Goal: Submit feedback/report problem: Submit feedback/report problem

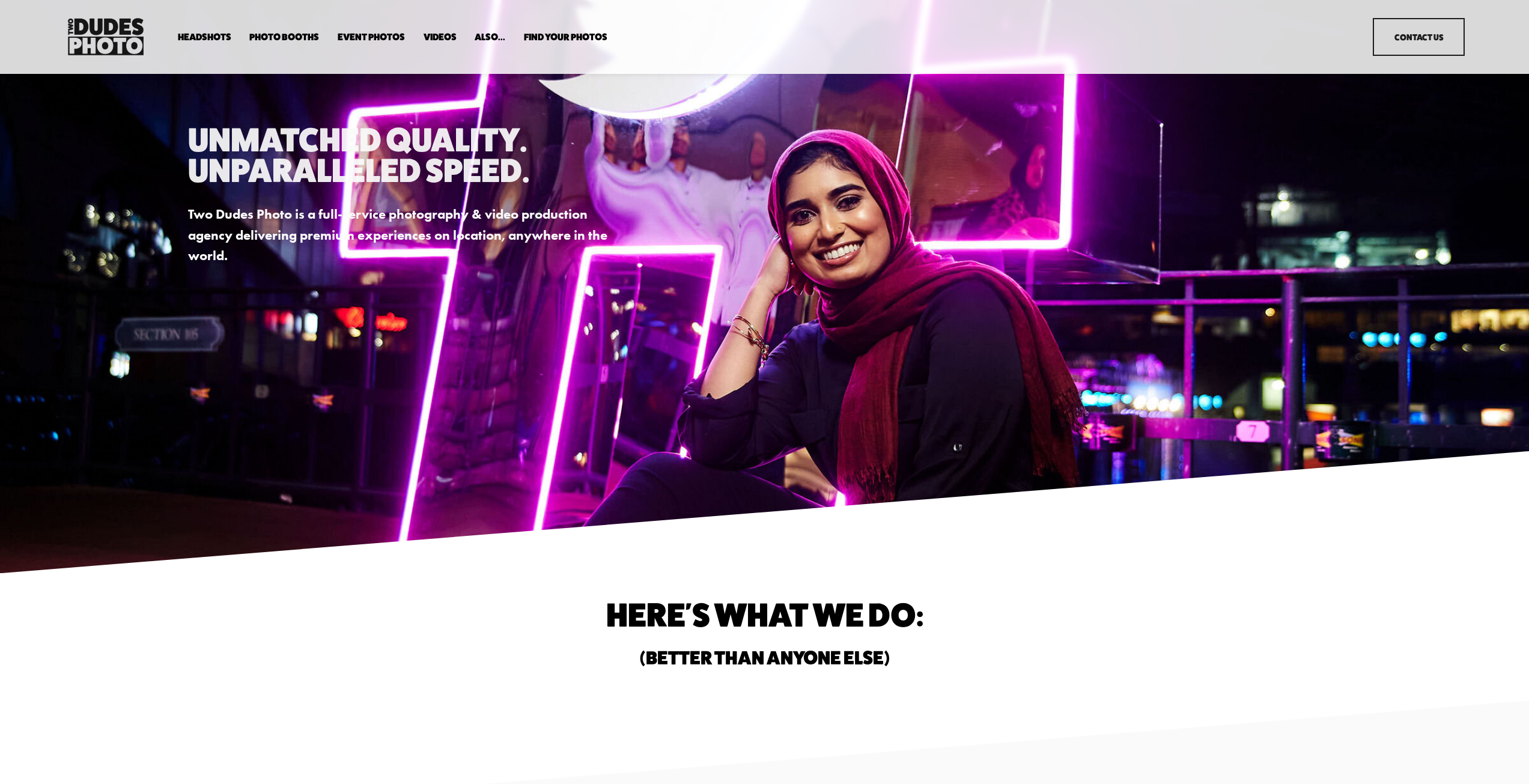
click at [1430, 37] on link "Contact Us" at bounding box center [1418, 37] width 92 height 38
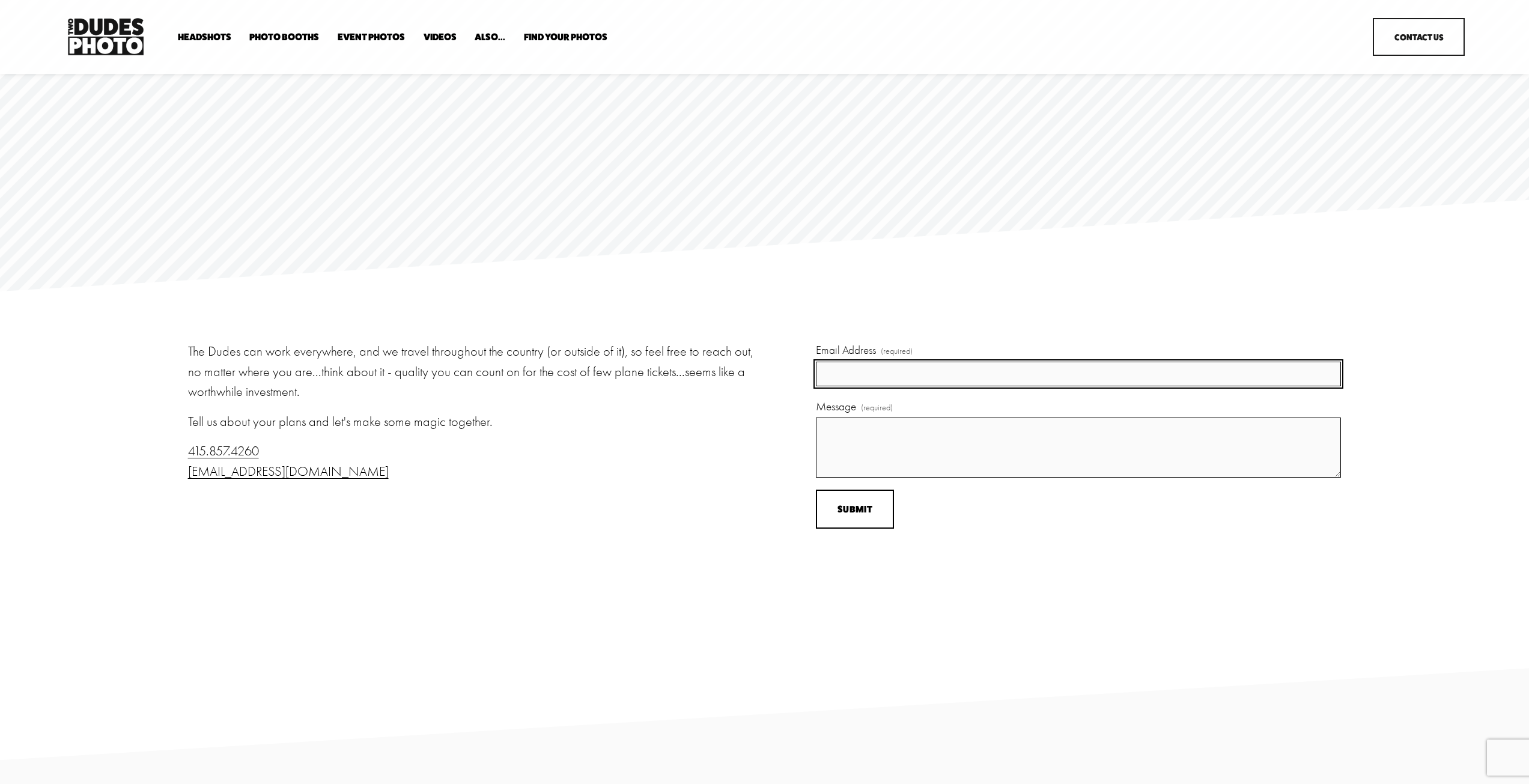
click at [895, 381] on input "Email Address (required)" at bounding box center [1079, 374] width 525 height 25
type input "nberry@weareveridian.com"
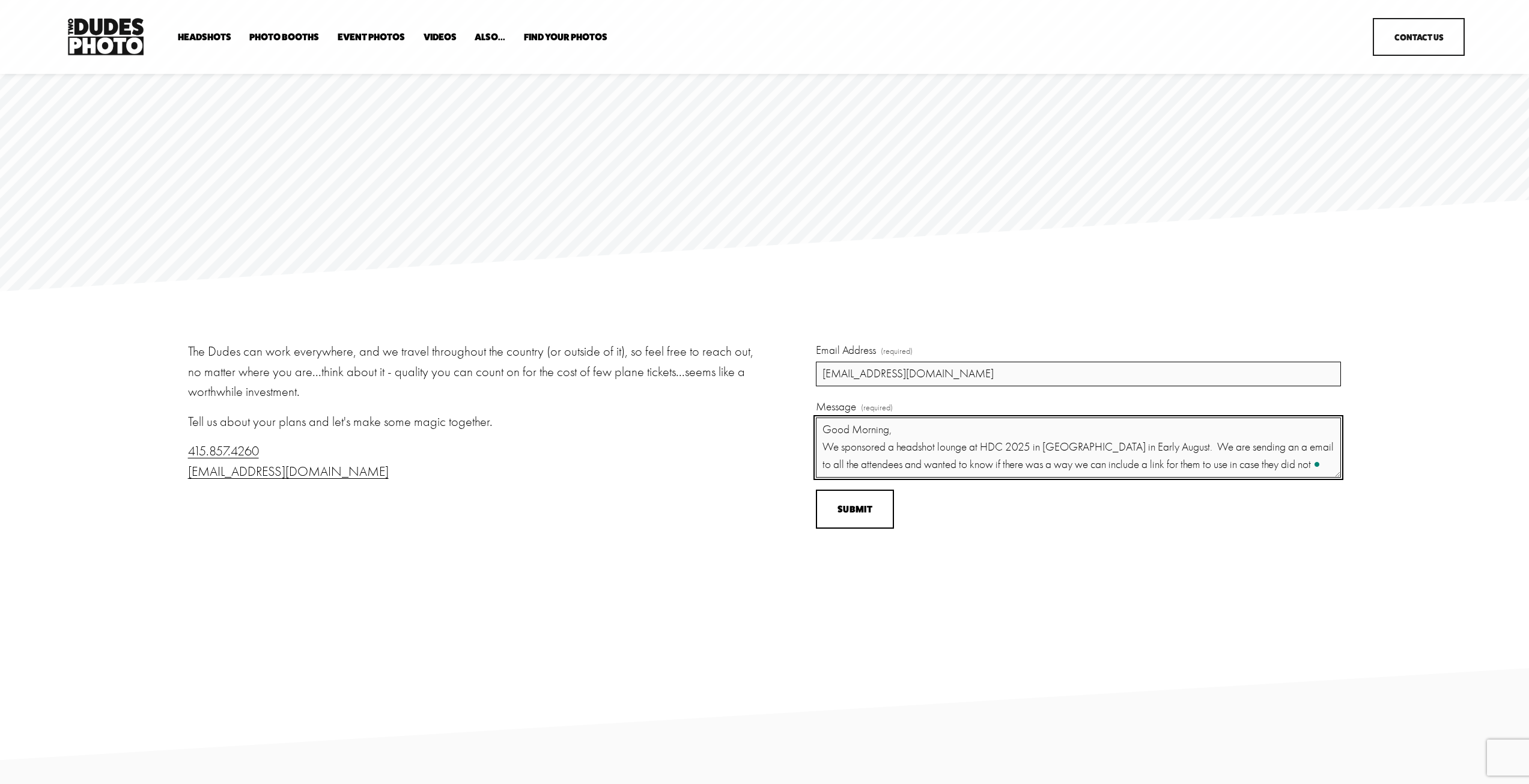
scroll to position [12, 0]
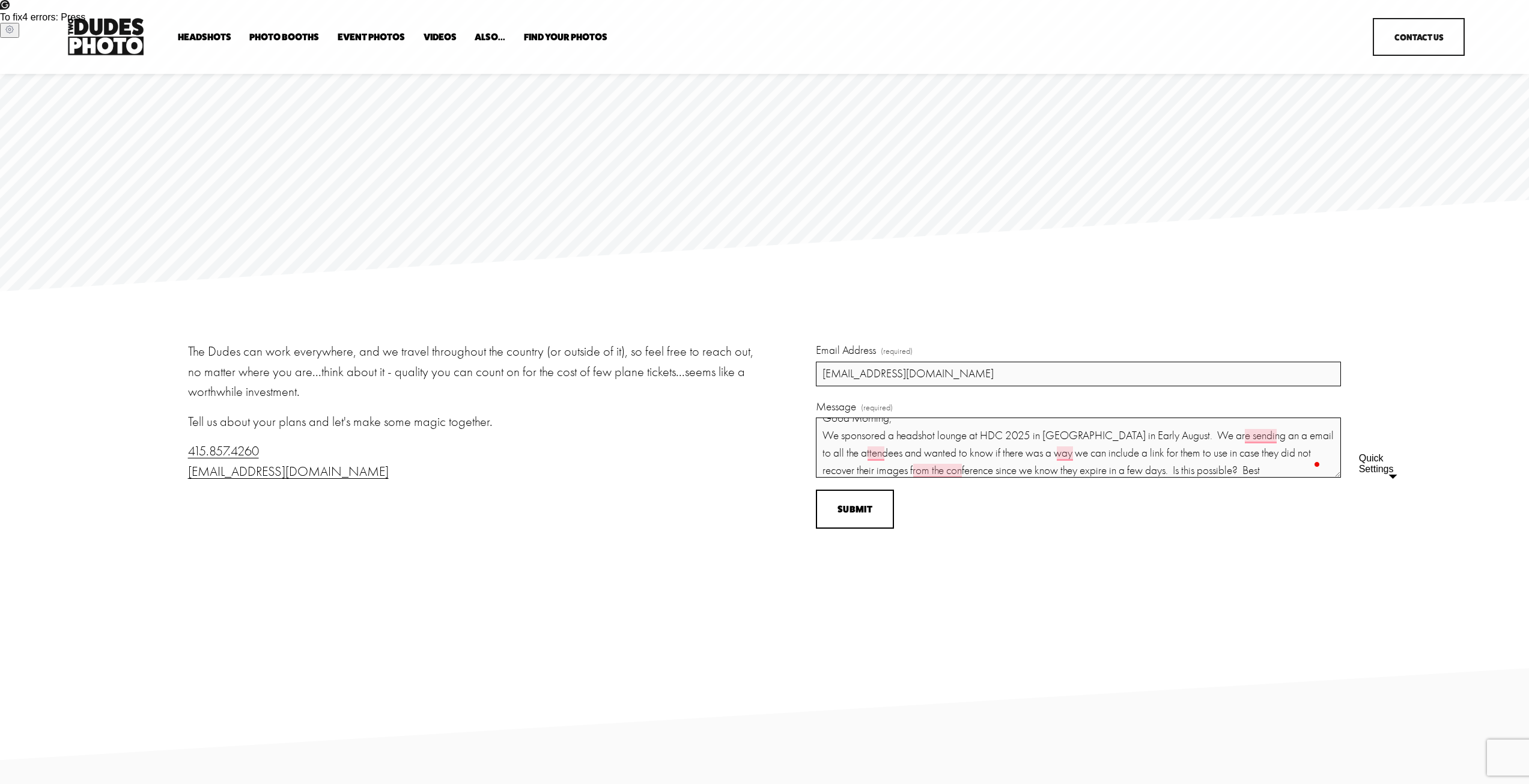
click at [13, 33] on icon "Quick Settings" at bounding box center [9, 30] width 7 height 7
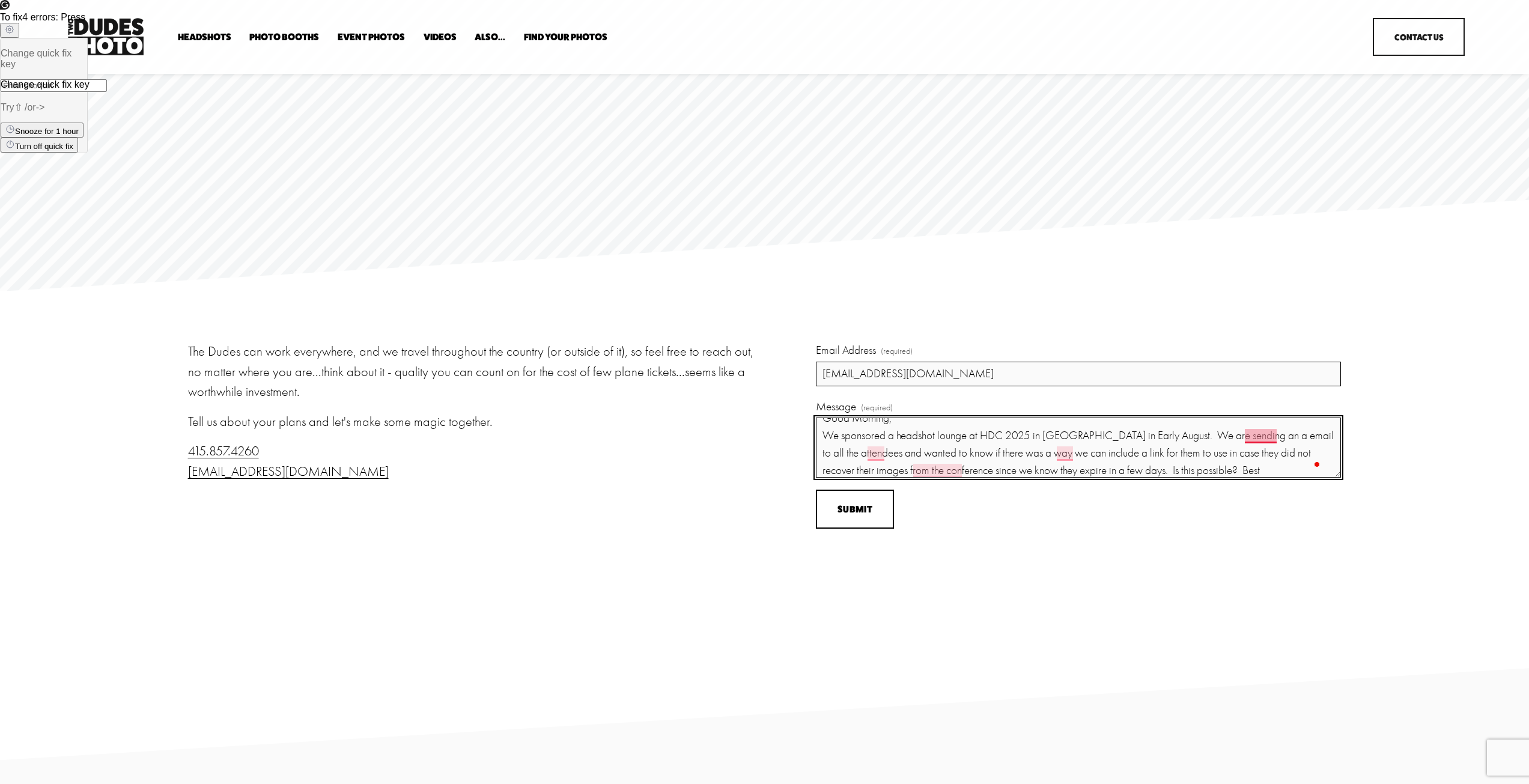
click at [1258, 438] on textarea "Good Morning, We sponsored a headshot lounge at HDC 2025 in Nashville in Early …" at bounding box center [1079, 447] width 525 height 60
drag, startPoint x: 1258, startPoint y: 438, endPoint x: 1249, endPoint y: 439, distance: 9.1
click at [1249, 439] on textarea "Good Morning, We sponsored a headshot lounge at HDC 2025 in Nashville in Early …" at bounding box center [1079, 447] width 525 height 60
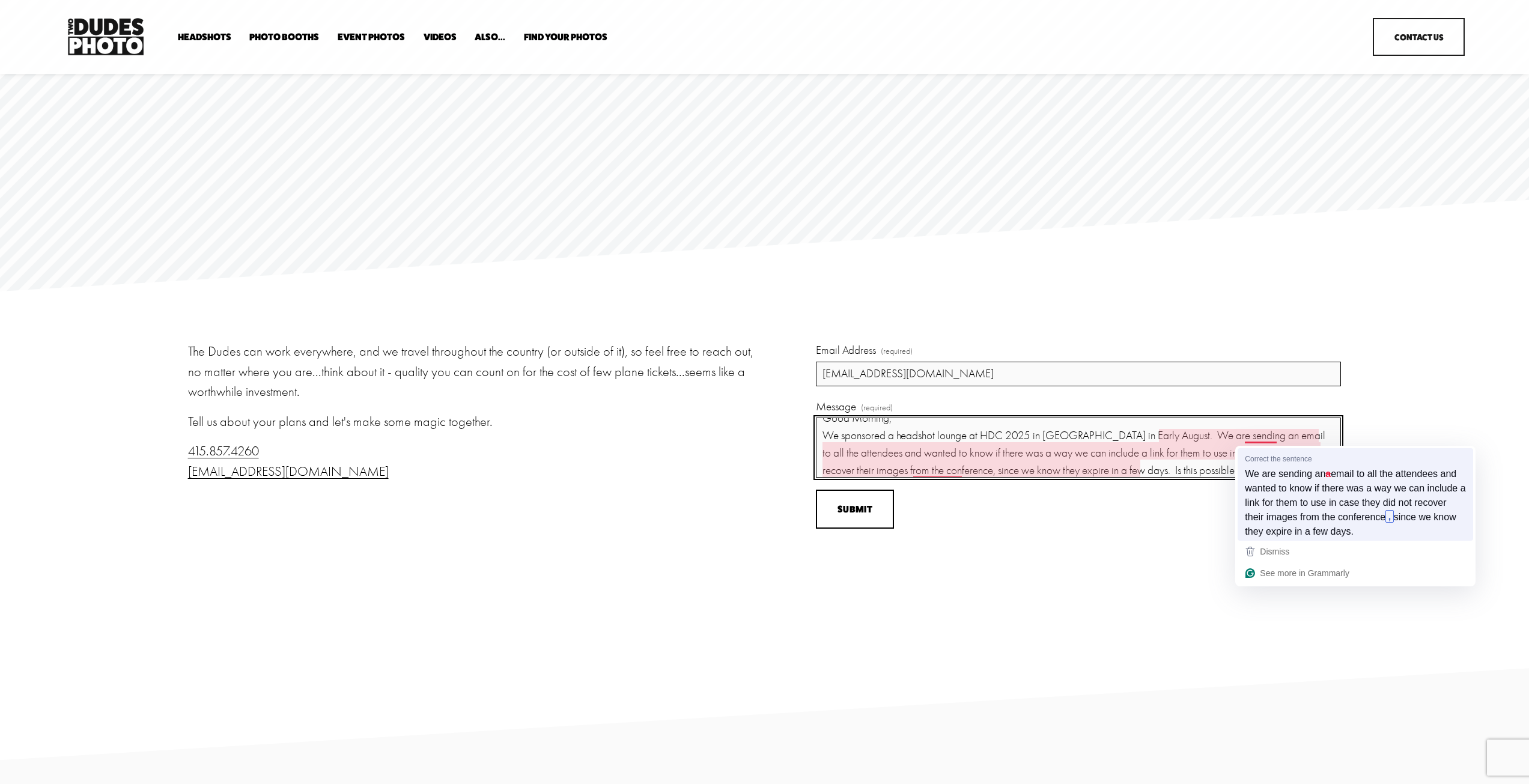
scroll to position [0, 0]
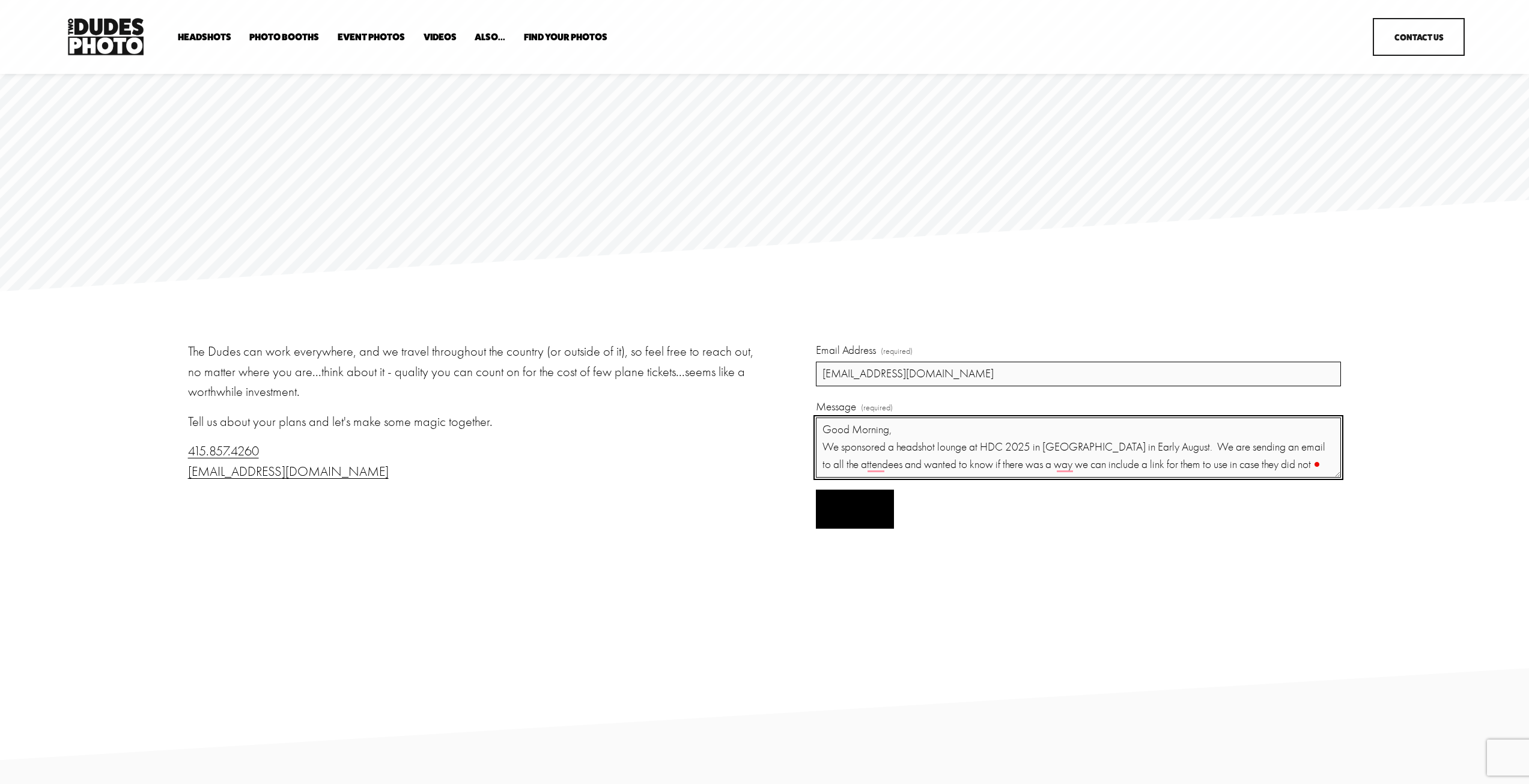
type textarea "Good Morning, We sponsored a headshot lounge at HDC 2025 in Nashville in Early …"
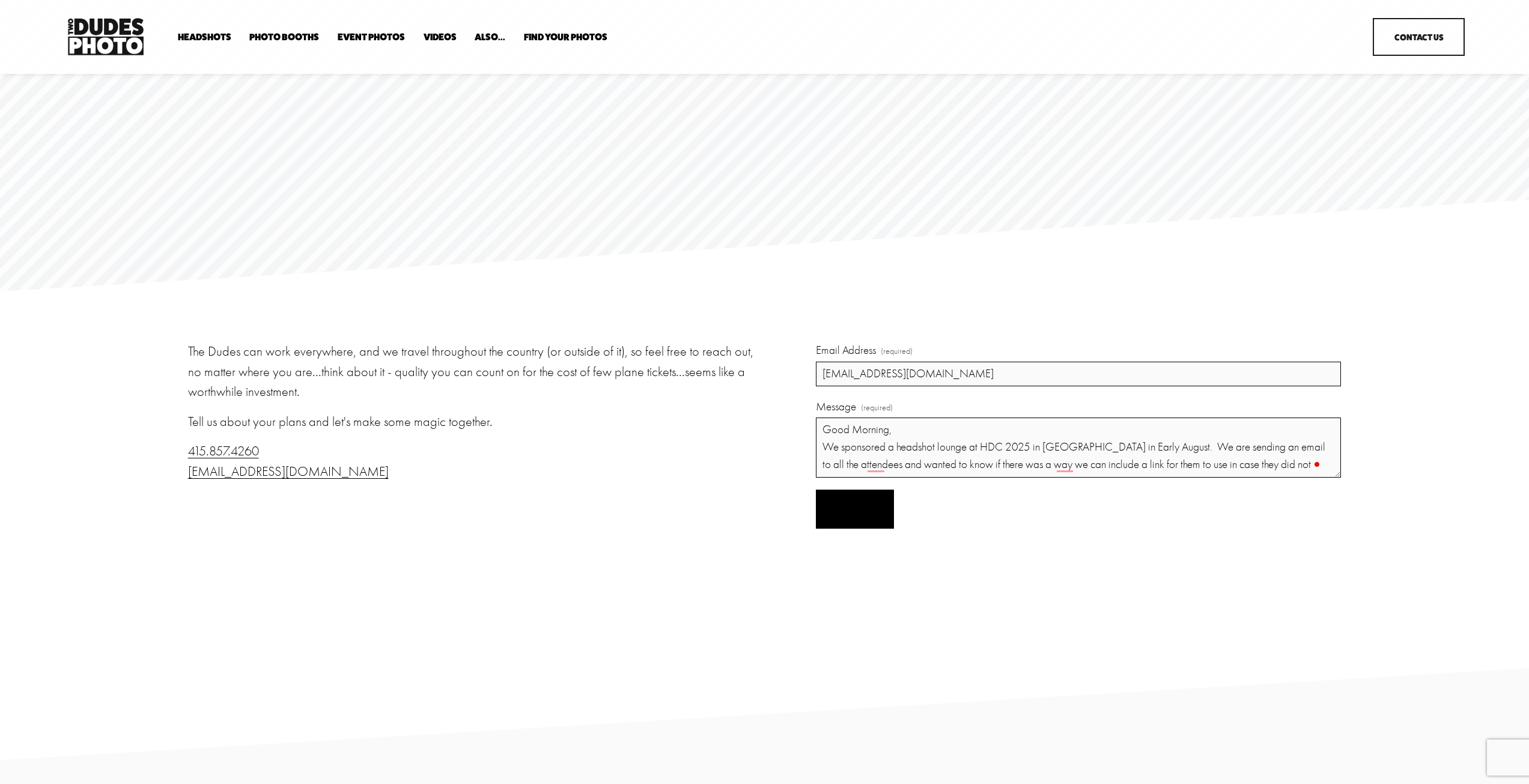
click at [870, 511] on span "Submit" at bounding box center [855, 509] width 35 height 12
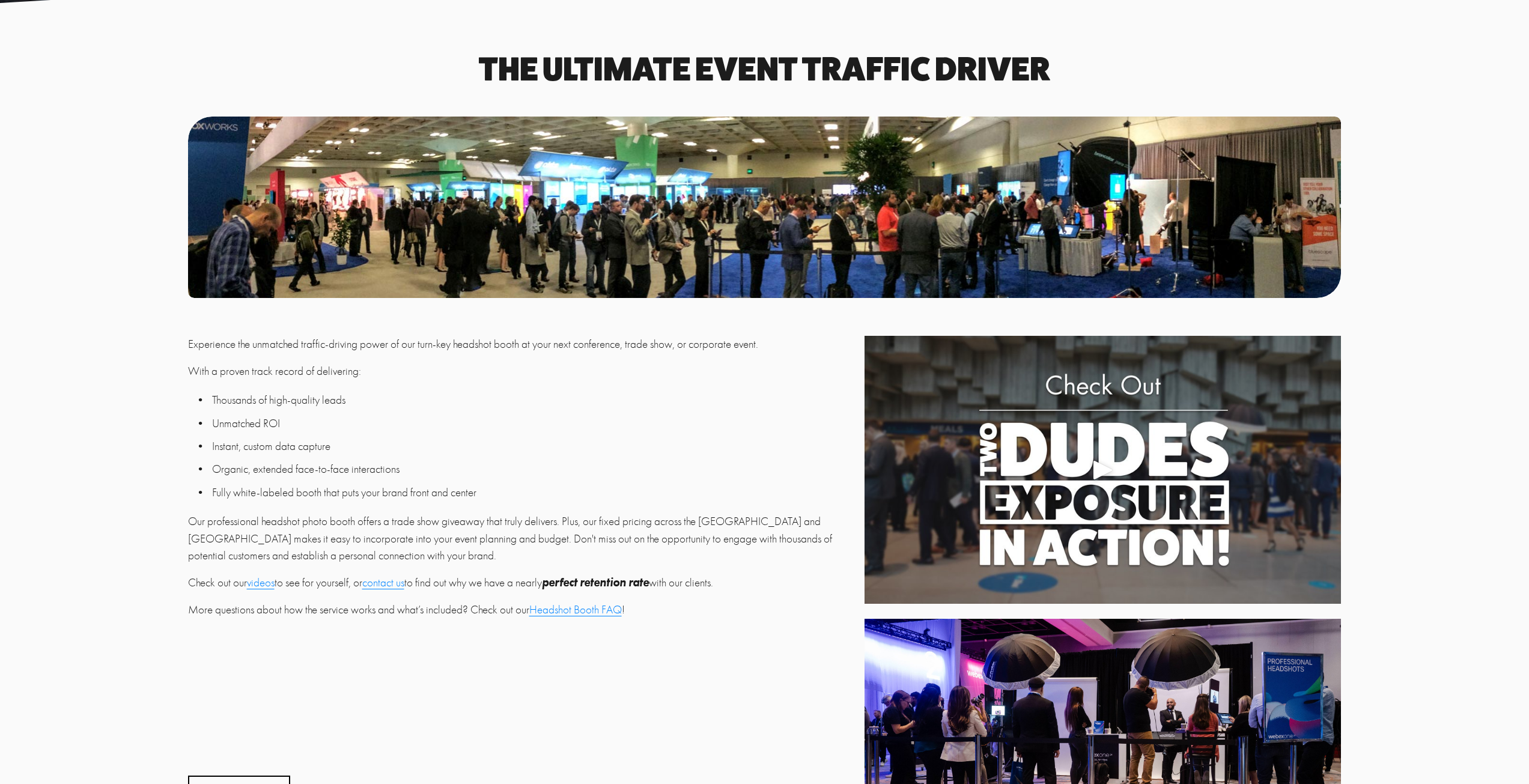
scroll to position [300, 0]
